Goal: Check status: Check status

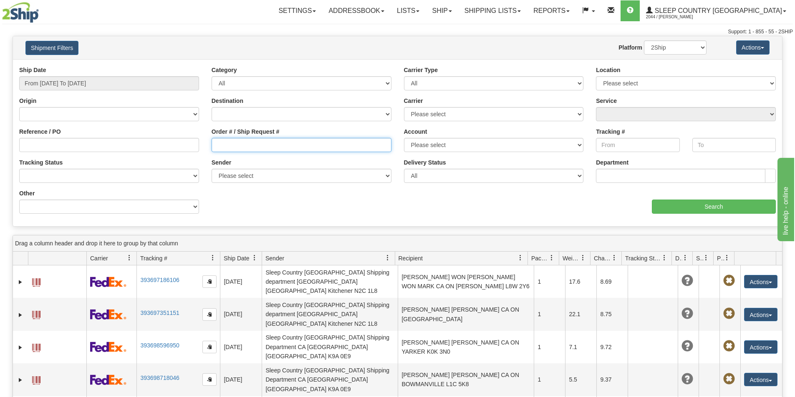
click at [230, 143] on input "Order # / Ship Request #" at bounding box center [301, 145] width 180 height 14
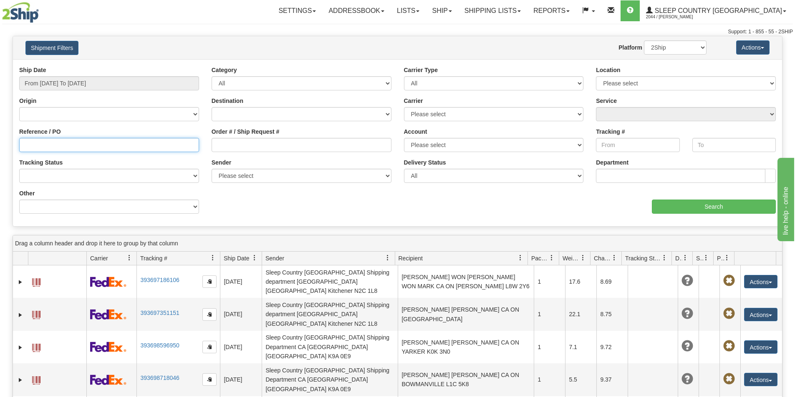
click at [100, 147] on input "Reference / PO" at bounding box center [109, 145] width 180 height 14
drag, startPoint x: 116, startPoint y: 144, endPoint x: 106, endPoint y: 144, distance: 9.2
click at [116, 144] on input "Reference / PO" at bounding box center [109, 145] width 180 height 14
click at [78, 150] on input "Reference / PO" at bounding box center [109, 145] width 180 height 14
paste input "2268684517"
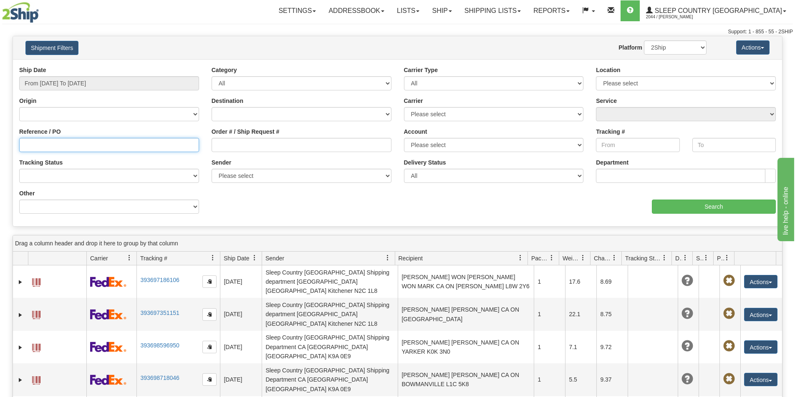
type input "2268684517"
drag, startPoint x: 95, startPoint y: 146, endPoint x: -107, endPoint y: 136, distance: 202.5
click at [0, 136] on html "Upgrade Account Cancel Toggle navigation Settings New Senders" at bounding box center [397, 198] width 795 height 397
